Goal: Find specific page/section

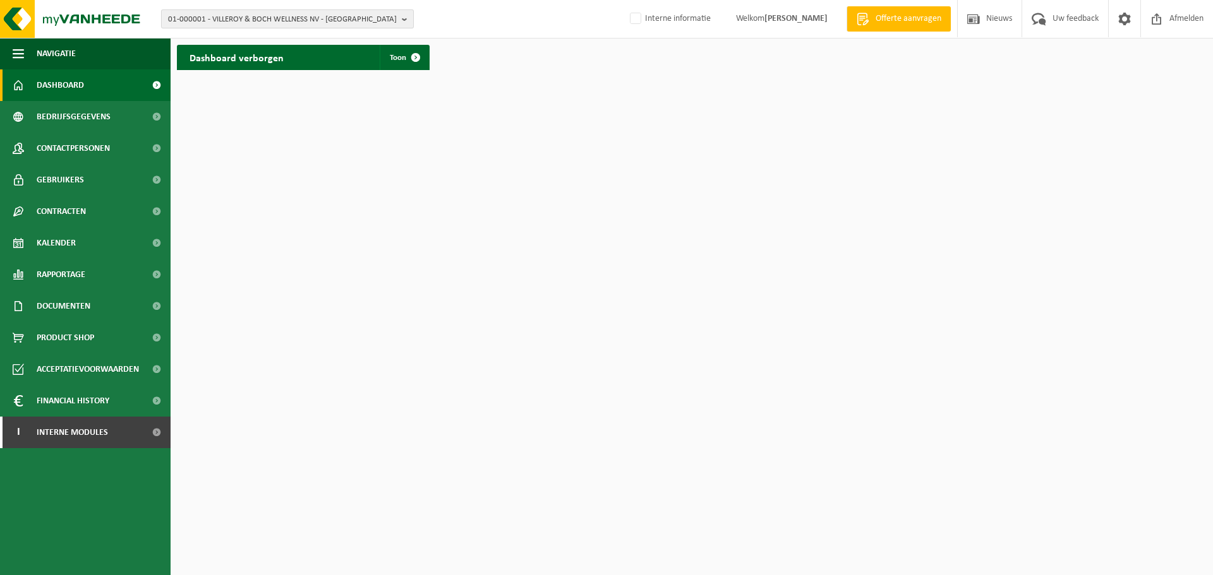
click at [253, 19] on span "01-000001 - VILLEROY & BOCH WELLNESS NV - ROESELARE" at bounding box center [282, 19] width 229 height 19
click at [231, 37] on input "esg-europ" at bounding box center [287, 40] width 246 height 16
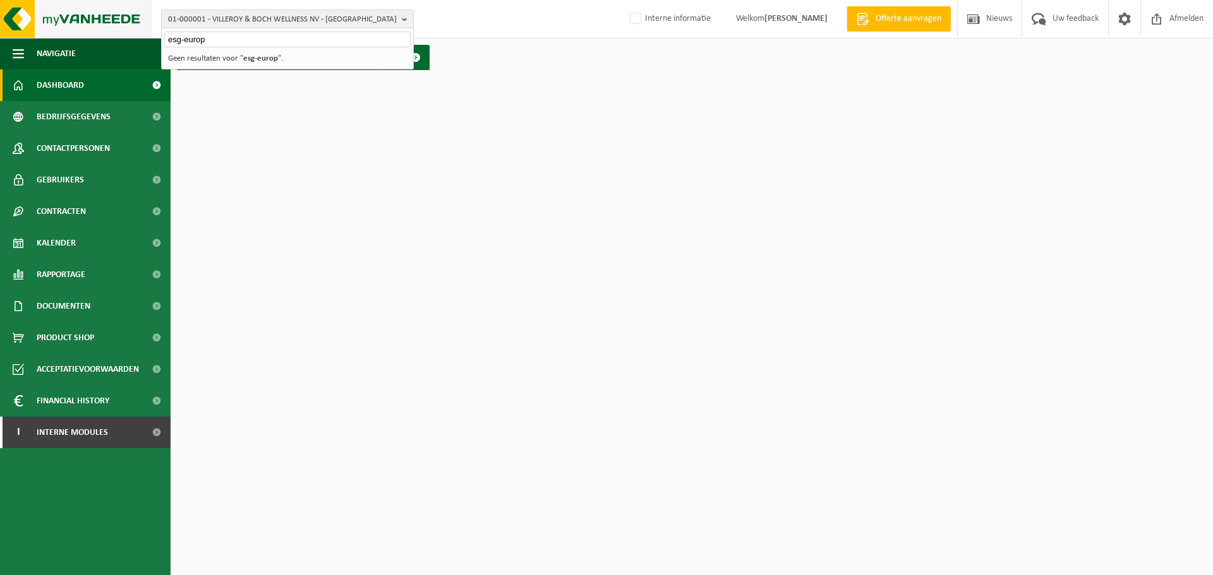
drag, startPoint x: 232, startPoint y: 37, endPoint x: 0, endPoint y: 33, distance: 231.8
click at [0, 33] on div "01-000001 - VILLEROY & BOCH WELLNESS NV - ROESELARE esg-europ 01-000001 - VILLE…" at bounding box center [606, 19] width 1213 height 39
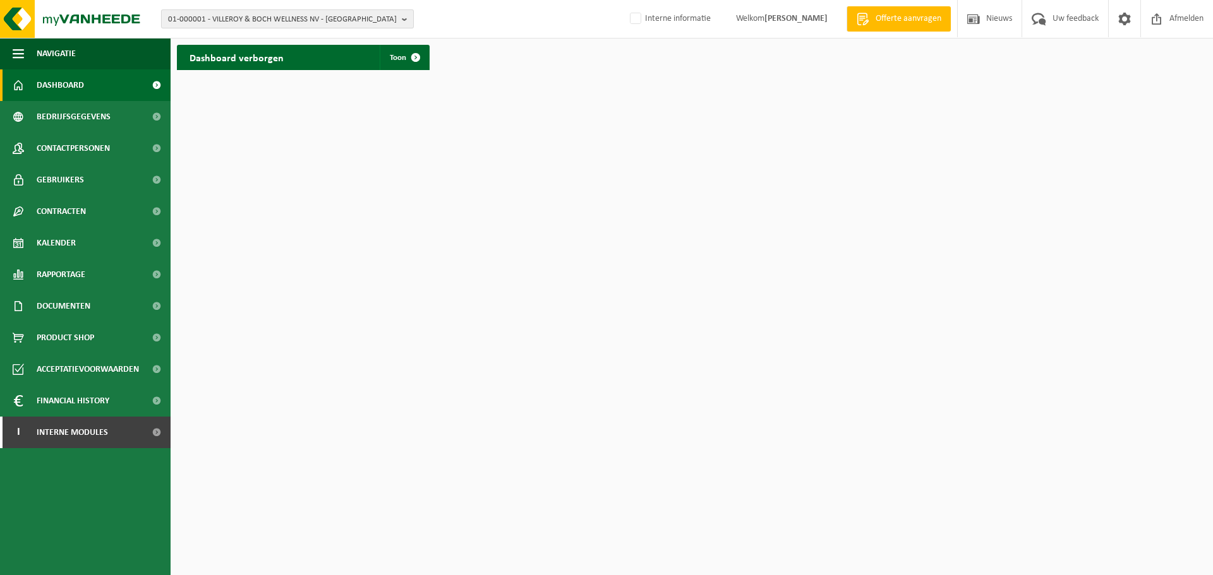
drag, startPoint x: 355, startPoint y: 12, endPoint x: 351, endPoint y: 18, distance: 7.2
click at [356, 12] on span "01-000001 - VILLEROY & BOCH WELLNESS NV - ROESELARE" at bounding box center [282, 19] width 229 height 19
type input "01-000029"
click at [239, 58] on strong "01-000029 - ESG – EUROPEAN SPINNING GROUP - SPIERE-HELKIJN" at bounding box center [278, 57] width 221 height 9
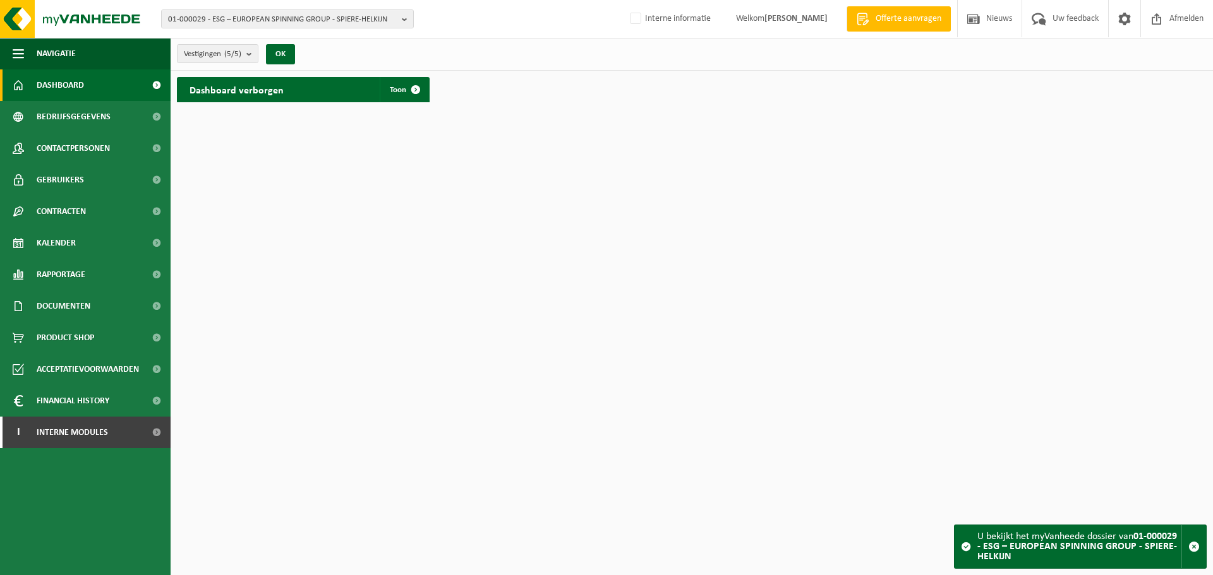
click at [226, 93] on h2 "Dashboard verborgen" at bounding box center [236, 89] width 119 height 25
click at [407, 93] on span at bounding box center [415, 89] width 25 height 25
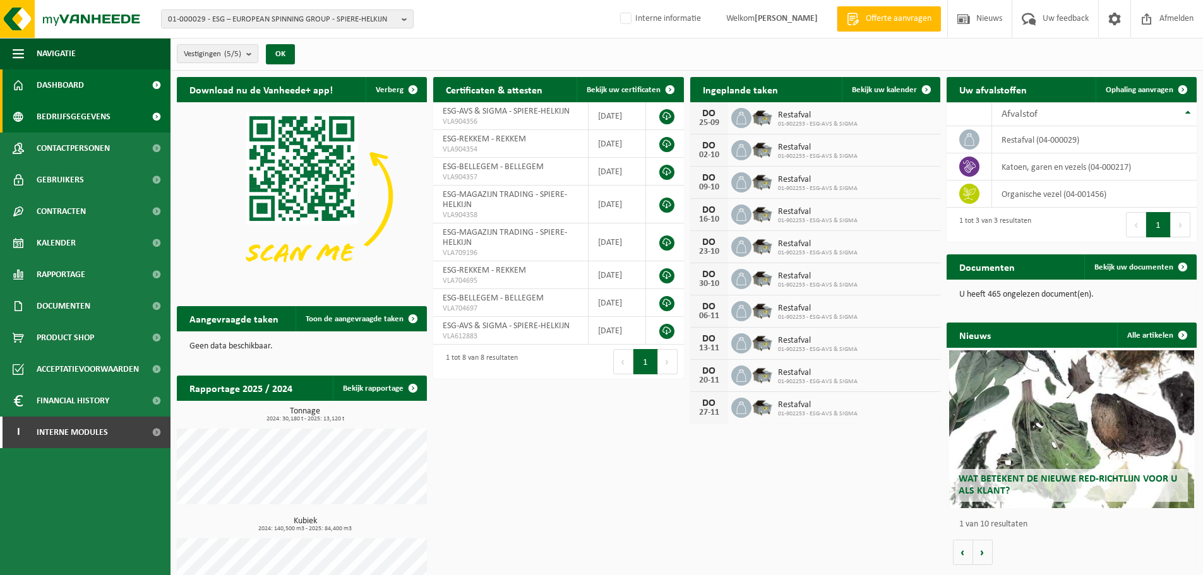
click at [128, 119] on link "Bedrijfsgegevens" at bounding box center [85, 117] width 171 height 32
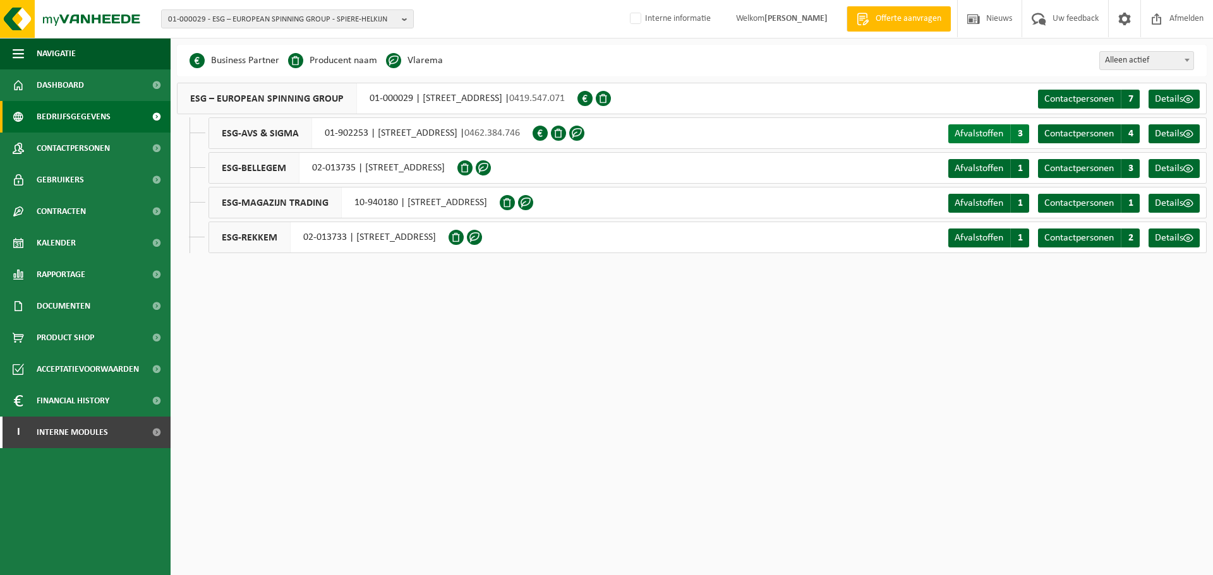
click at [982, 135] on span "Afvalstoffen" at bounding box center [978, 134] width 49 height 10
click at [985, 171] on span "Afvalstoffen" at bounding box center [978, 169] width 49 height 10
